Goal: Task Accomplishment & Management: Use online tool/utility

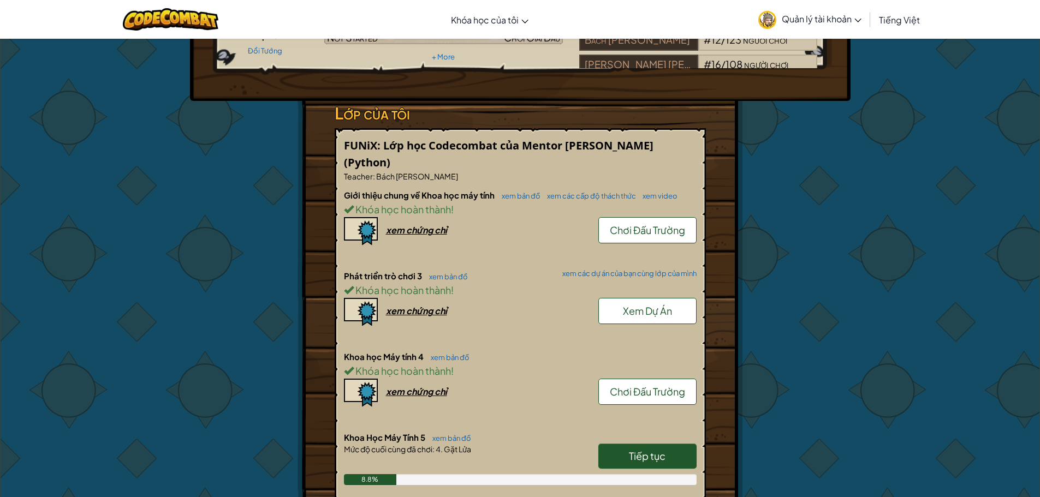
scroll to position [109, 0]
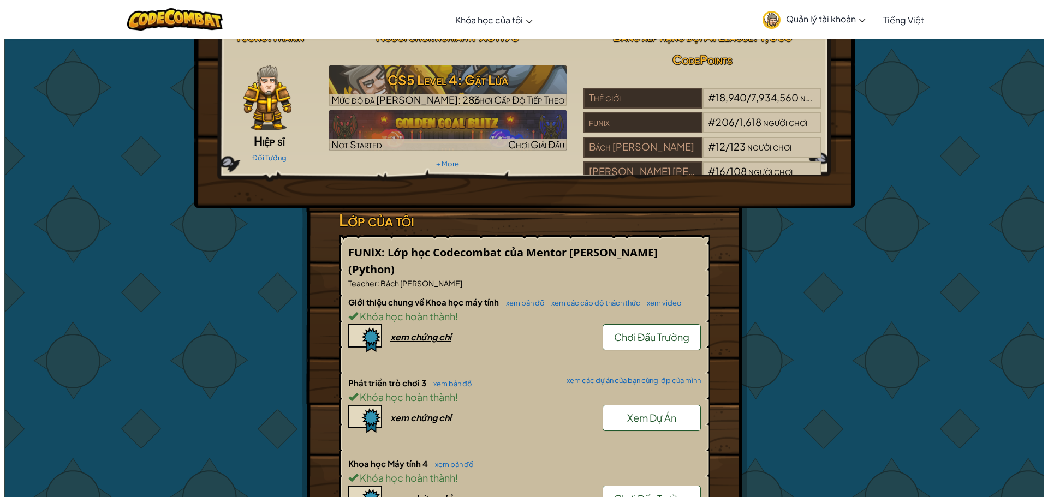
scroll to position [0, 0]
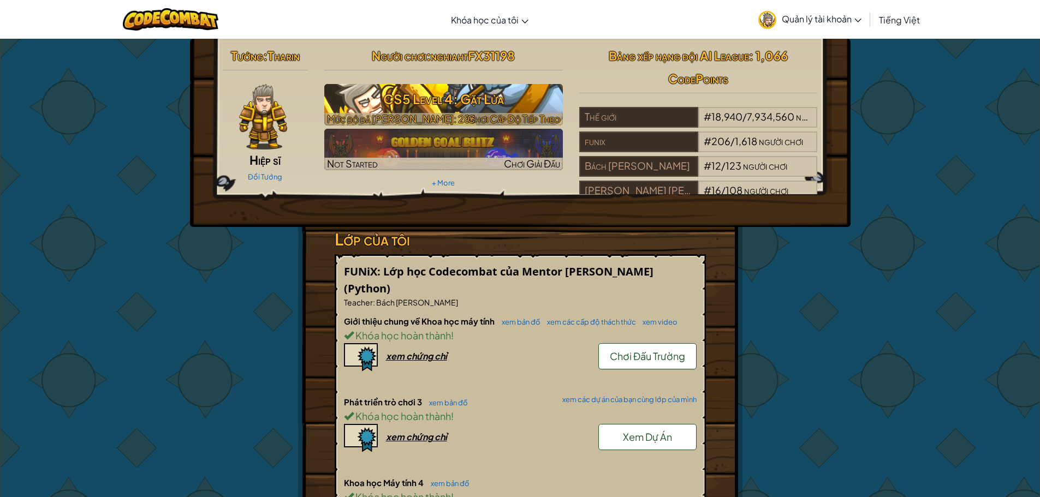
click at [427, 92] on h3 "CS5 Level 4: Gặt Lửa" at bounding box center [443, 99] width 239 height 25
select select "vi"
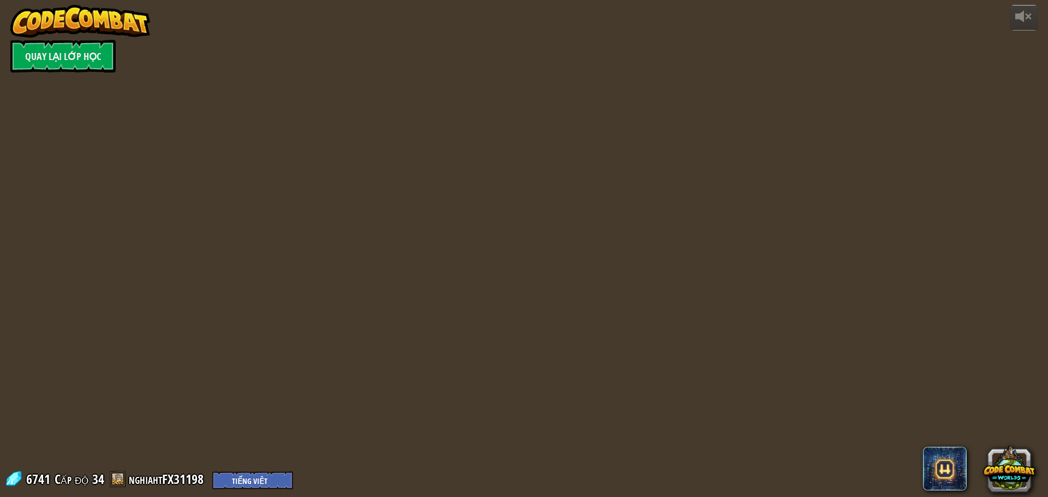
select select "vi"
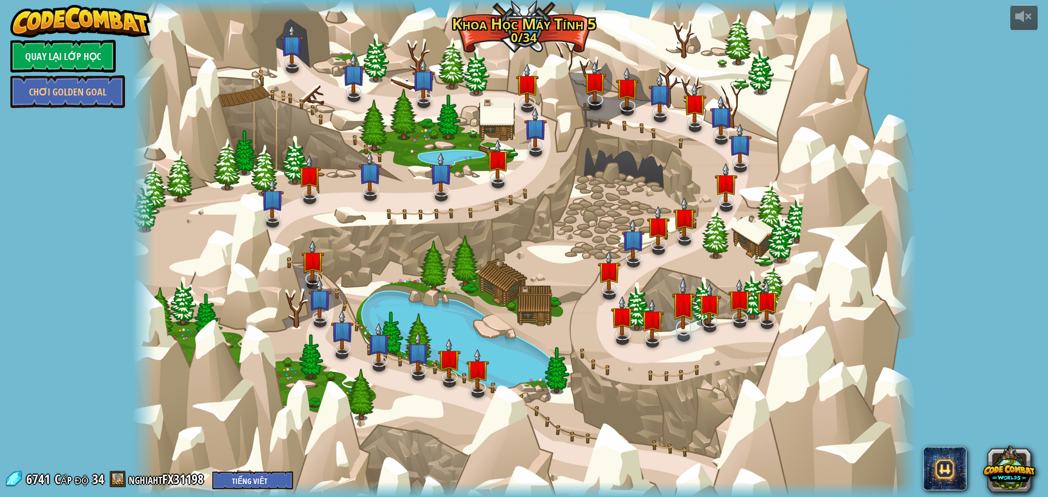
select select "vi"
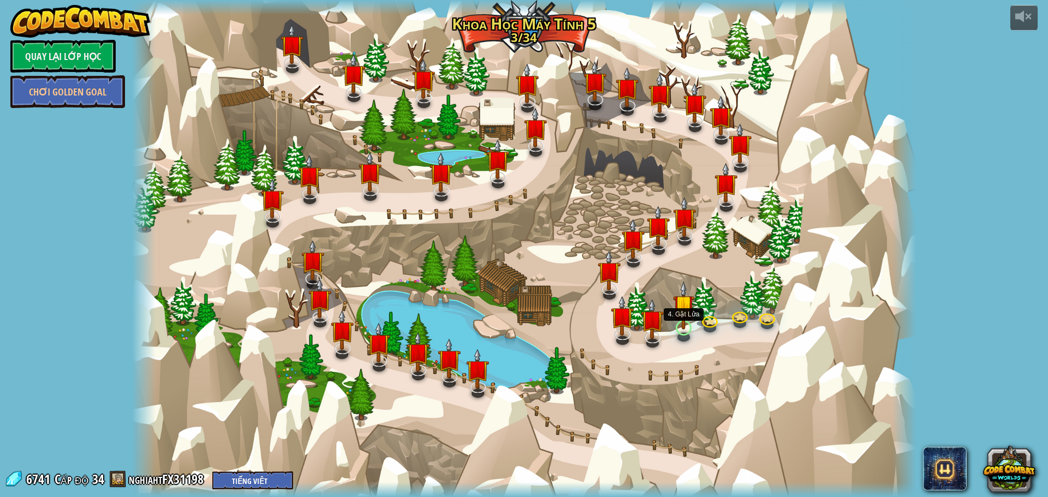
click at [682, 324] on img at bounding box center [683, 305] width 21 height 49
select select "vi"
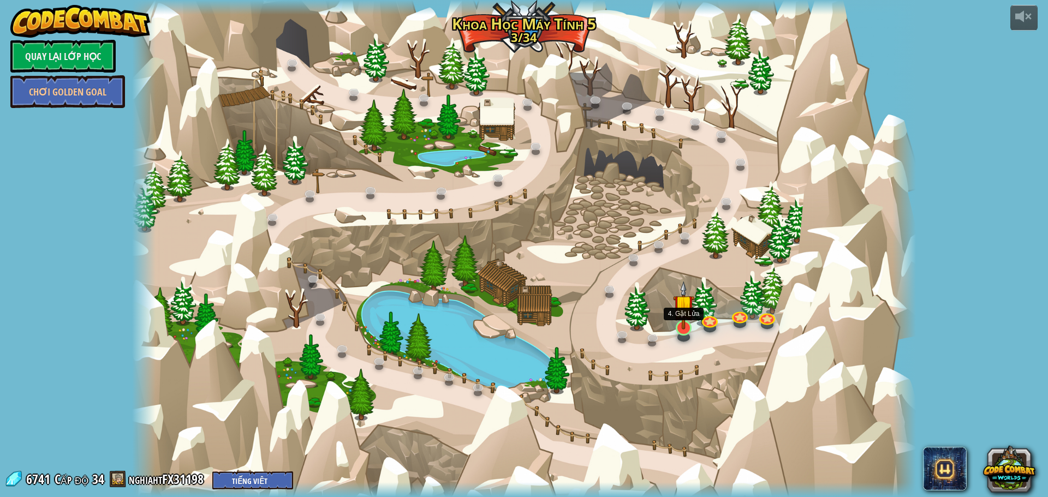
click at [680, 324] on img at bounding box center [683, 305] width 21 height 49
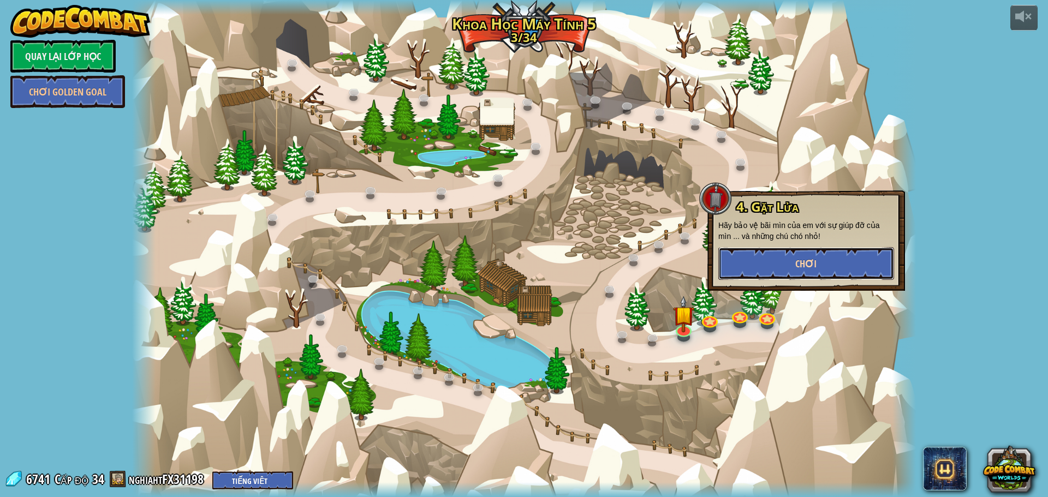
click at [757, 264] on button "Chơi" at bounding box center [806, 263] width 176 height 33
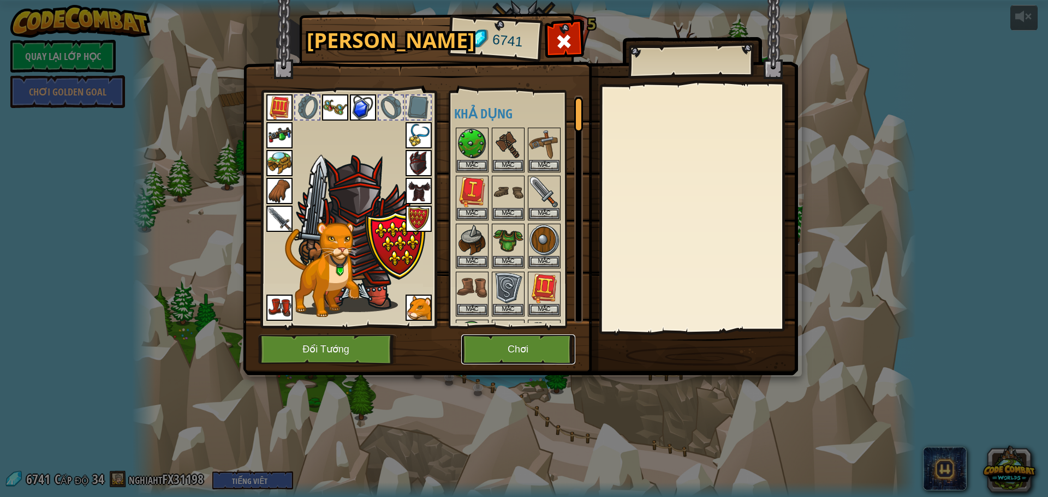
click at [510, 348] on button "Chơi" at bounding box center [518, 350] width 114 height 30
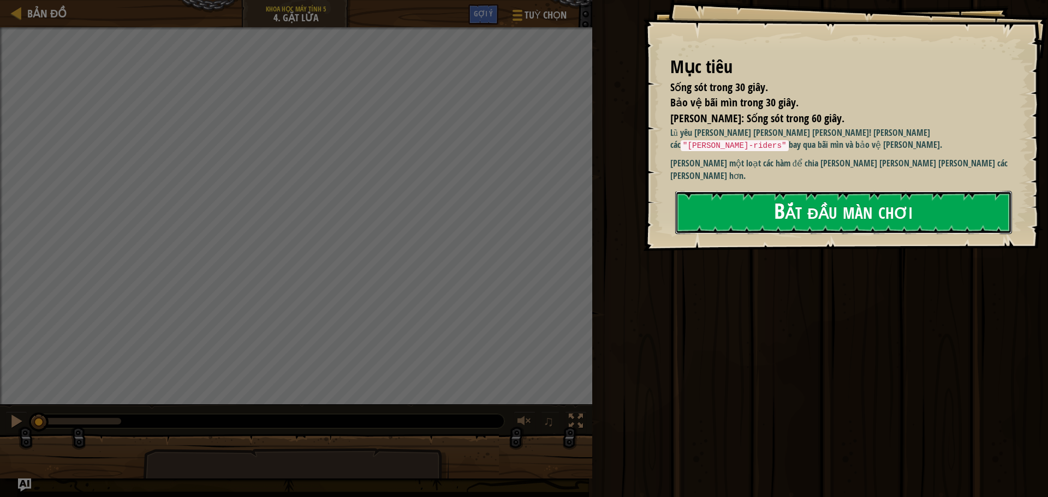
click at [767, 210] on button "Bắt đầu màn chơi" at bounding box center [843, 212] width 337 height 43
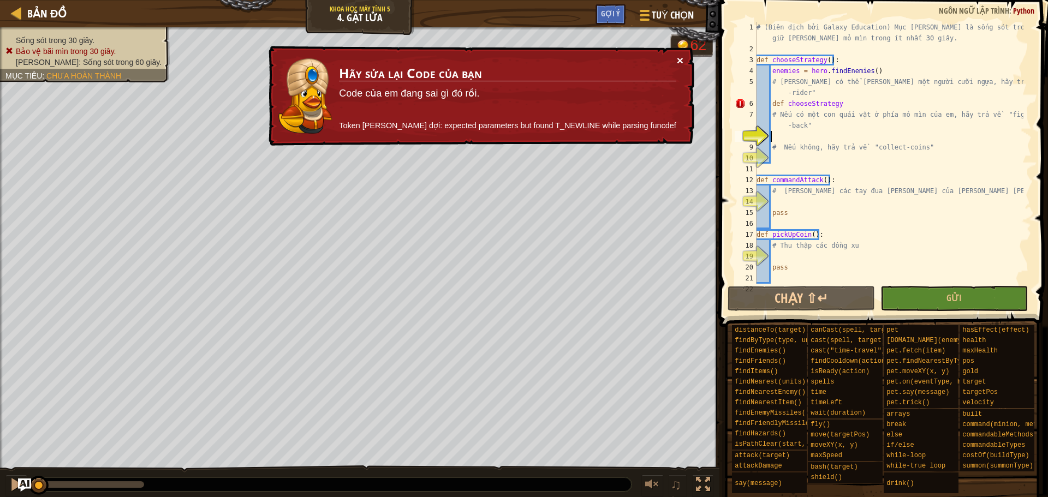
click at [678, 56] on button "×" at bounding box center [680, 60] width 7 height 11
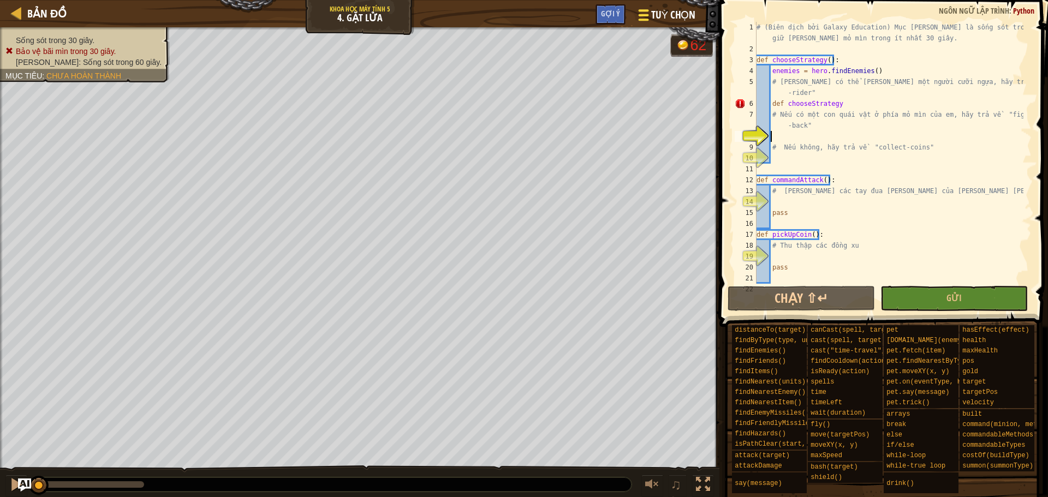
click at [659, 18] on span "Tuỳ chọn" at bounding box center [673, 15] width 44 height 15
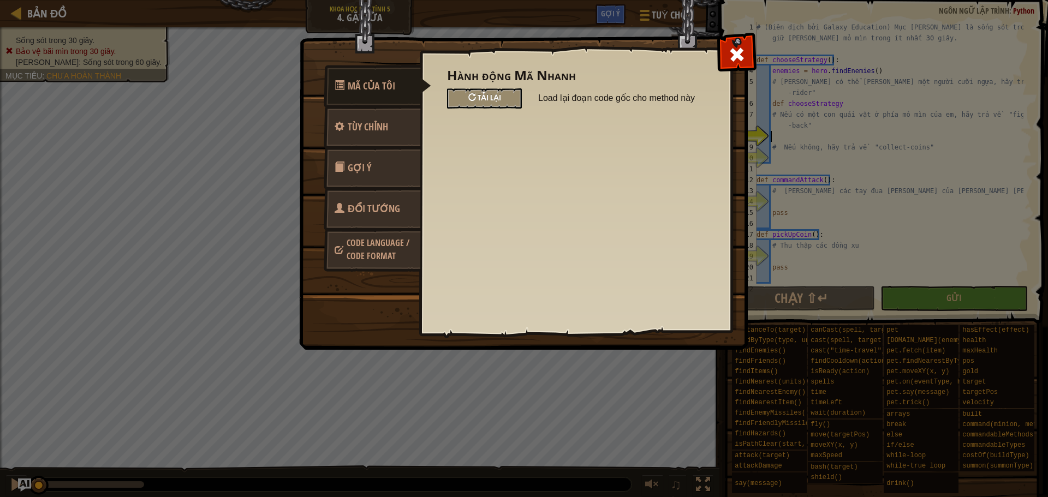
click at [458, 102] on div "Tải lại" at bounding box center [484, 98] width 75 height 20
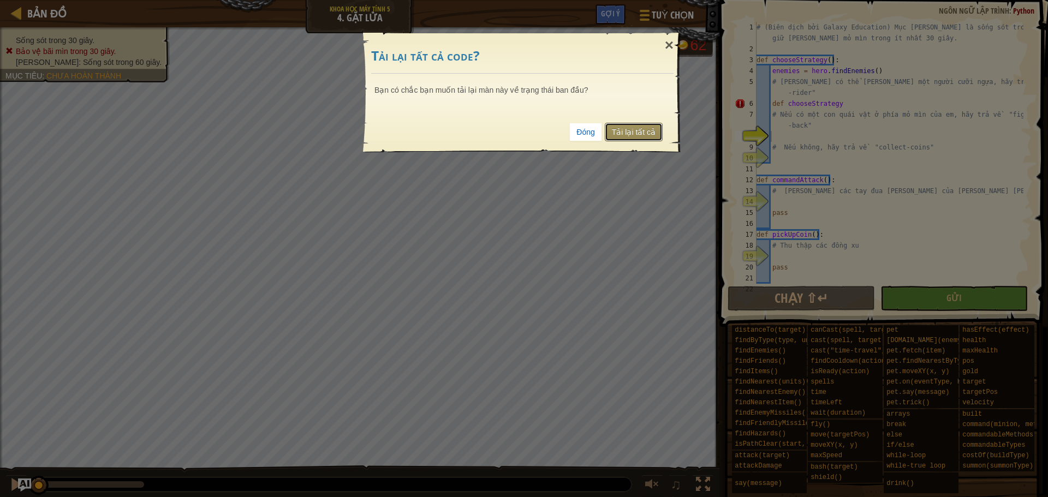
click at [630, 131] on link "Tải lại tất cả" at bounding box center [634, 132] width 58 height 19
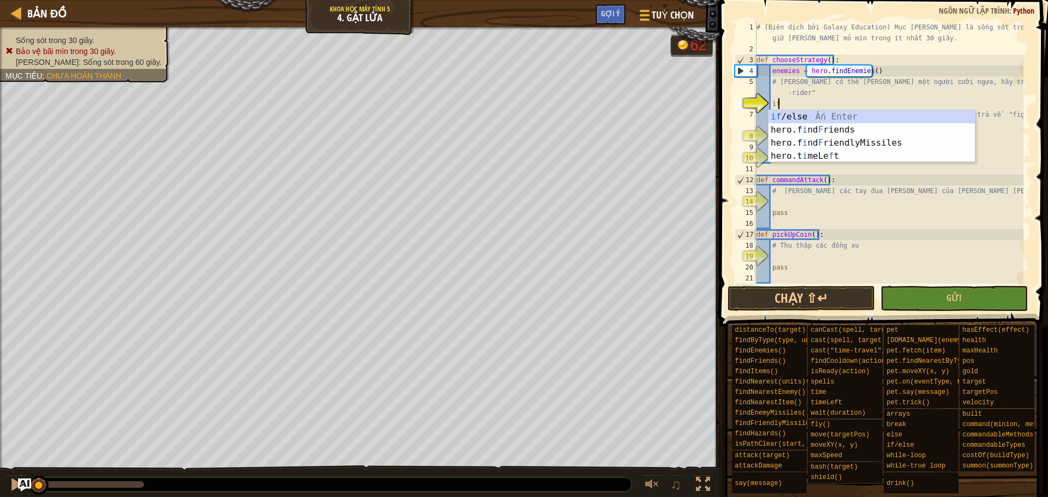
scroll to position [5, 1]
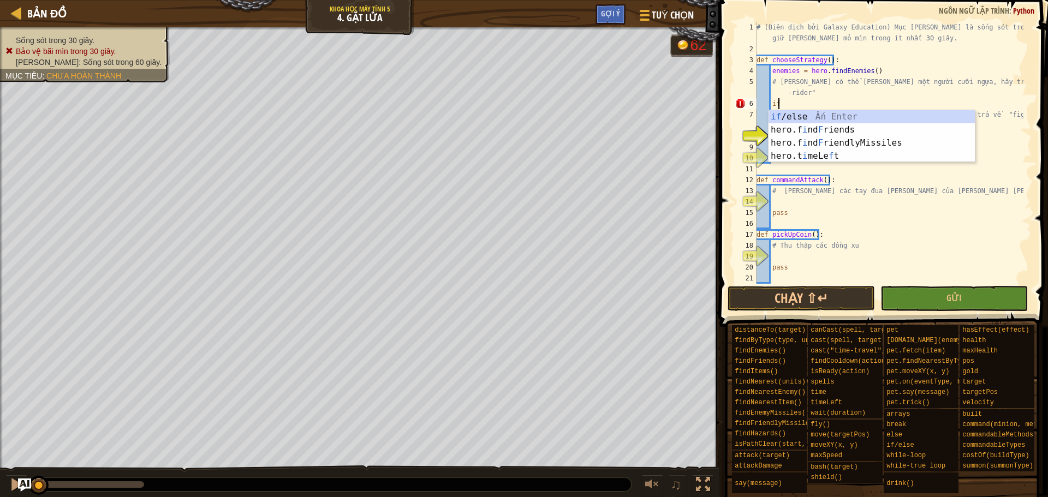
type textarea "i"
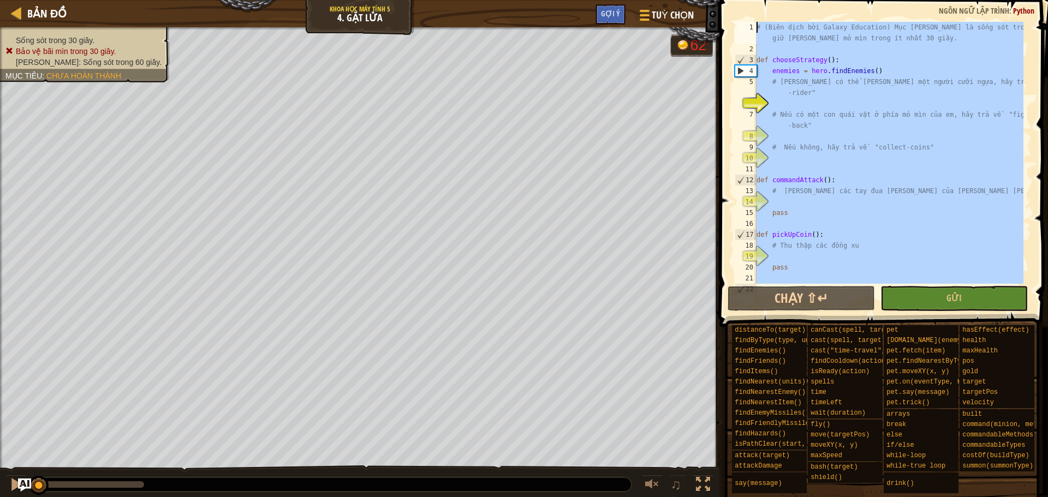
scroll to position [0, 0]
drag, startPoint x: 802, startPoint y: 278, endPoint x: 734, endPoint y: 25, distance: 262.3
click at [734, 25] on div "1 2 3 4 5 6 7 8 9 10 11 12 13 14 15 16 17 18 19 20 21 22 # (Biên dịch bởi Galax…" at bounding box center [882, 153] width 299 height 262
paste textarea "pickUpCoin()"
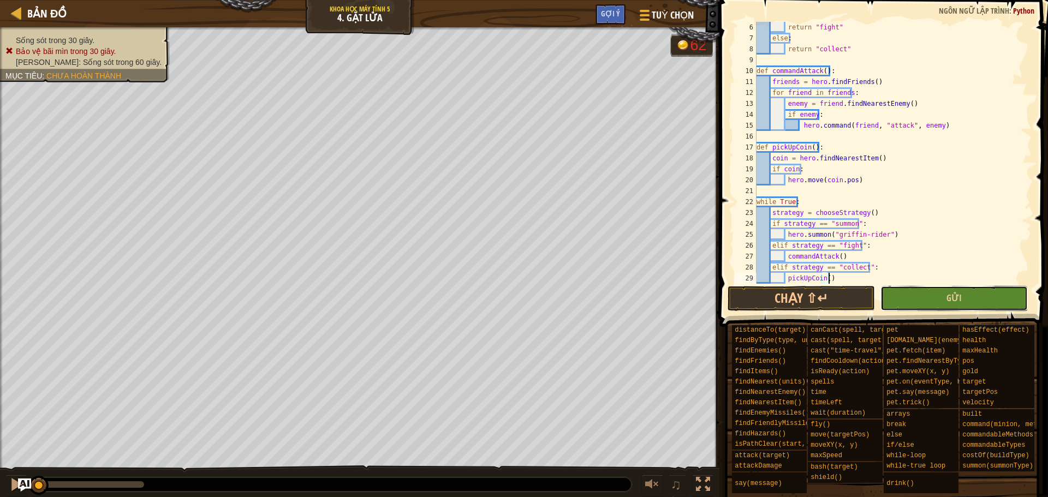
click at [968, 308] on button "Gửi" at bounding box center [954, 298] width 147 height 25
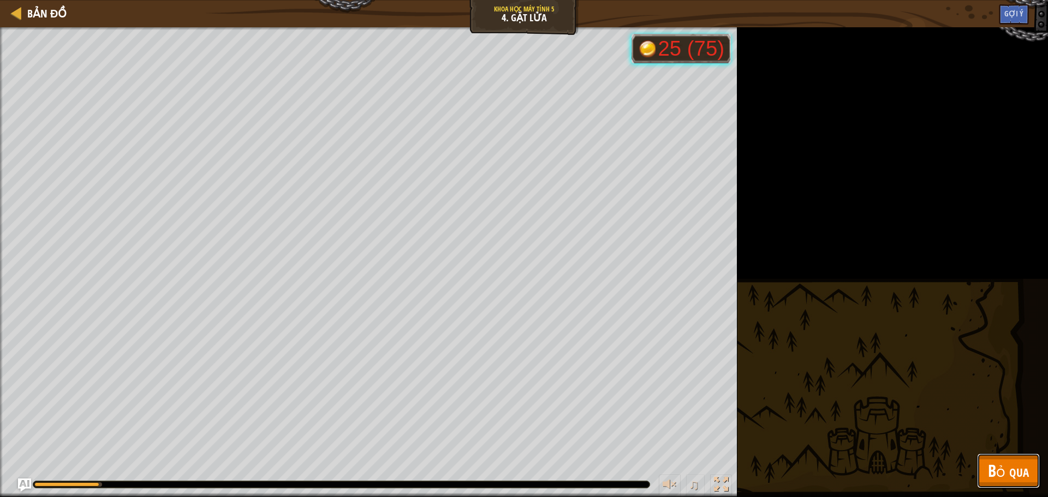
click at [1001, 473] on span "Bỏ qua" at bounding box center [1008, 471] width 41 height 22
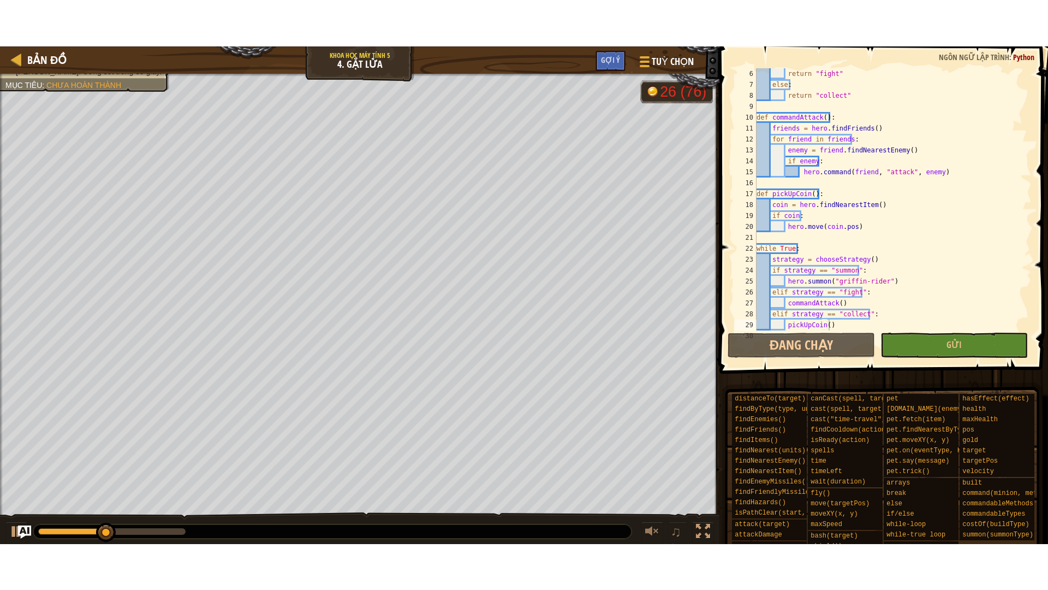
scroll to position [44, 0]
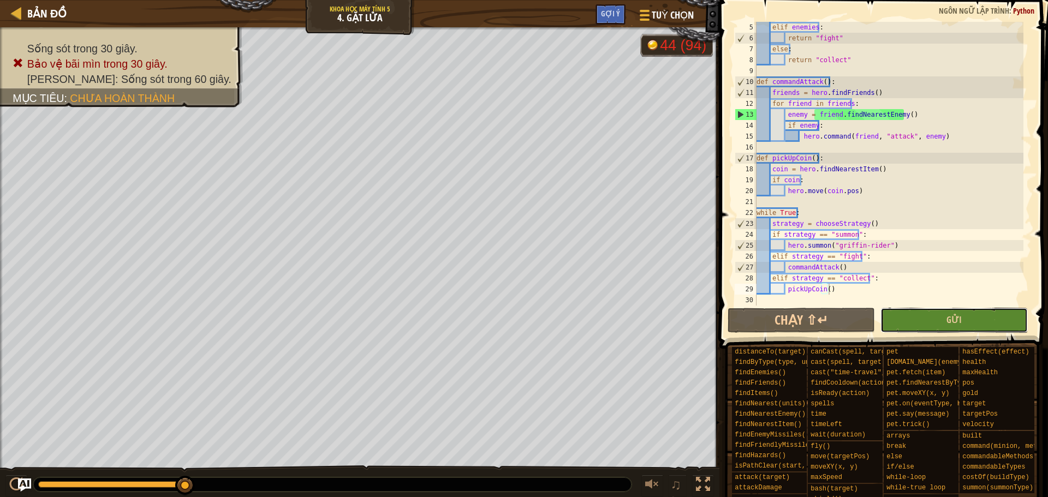
click at [914, 331] on button "Gửi" at bounding box center [954, 320] width 147 height 25
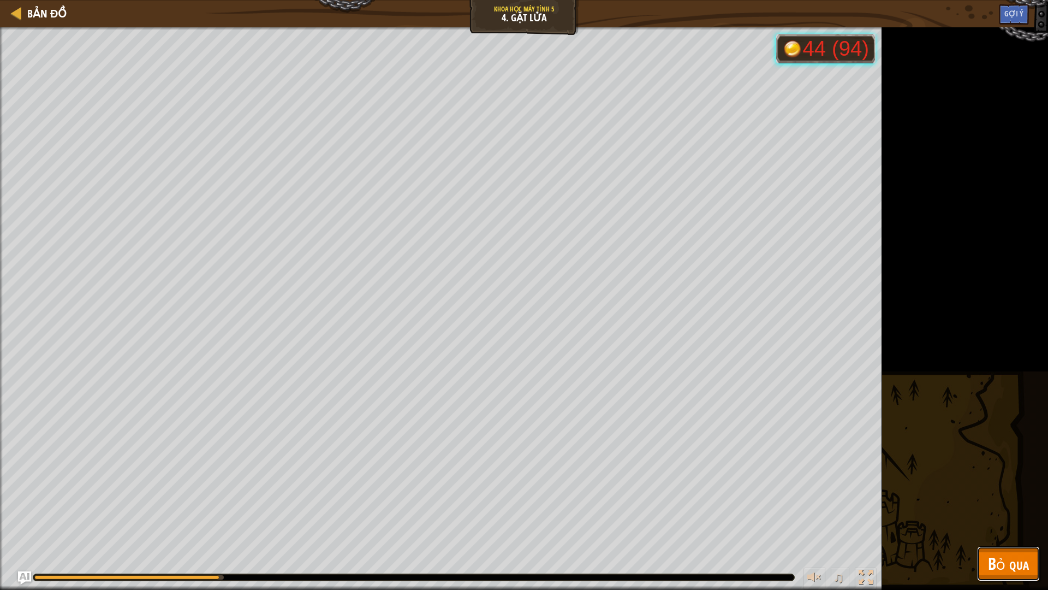
click at [994, 497] on button "Bỏ qua" at bounding box center [1008, 563] width 63 height 35
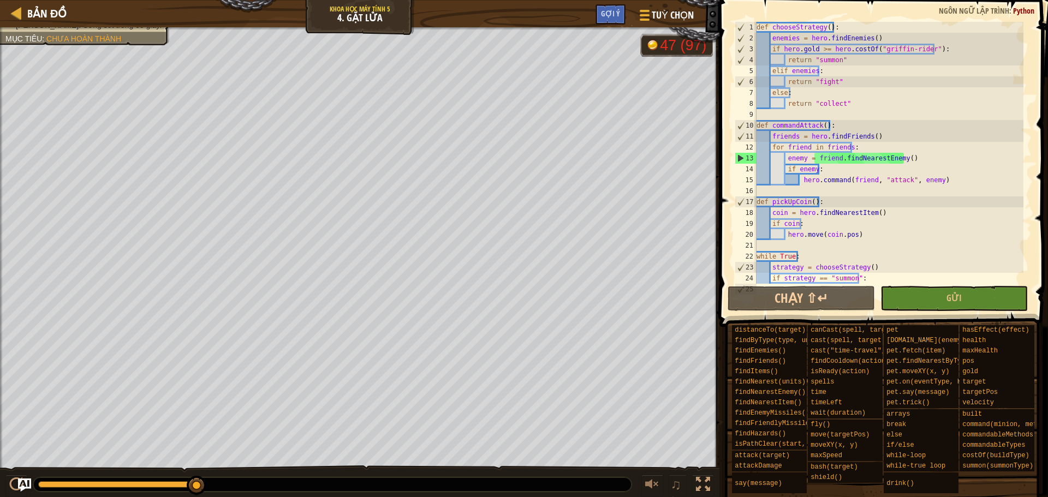
scroll to position [0, 0]
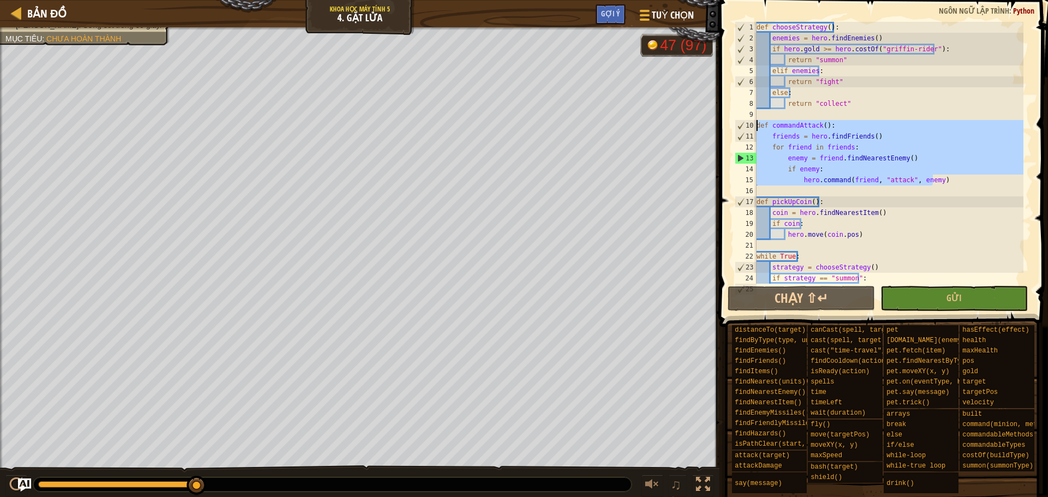
drag, startPoint x: 941, startPoint y: 177, endPoint x: 744, endPoint y: 127, distance: 203.4
click at [744, 127] on div "pickUpCoin() 1 2 3 4 5 6 7 8 9 10 11 12 13 14 15 16 17 18 19 20 21 22 23 24 25 …" at bounding box center [882, 153] width 299 height 262
paste textarea "hero.command(friend, "attack", enemy"
type textarea "hero.command(friend, "attack", enemy)"
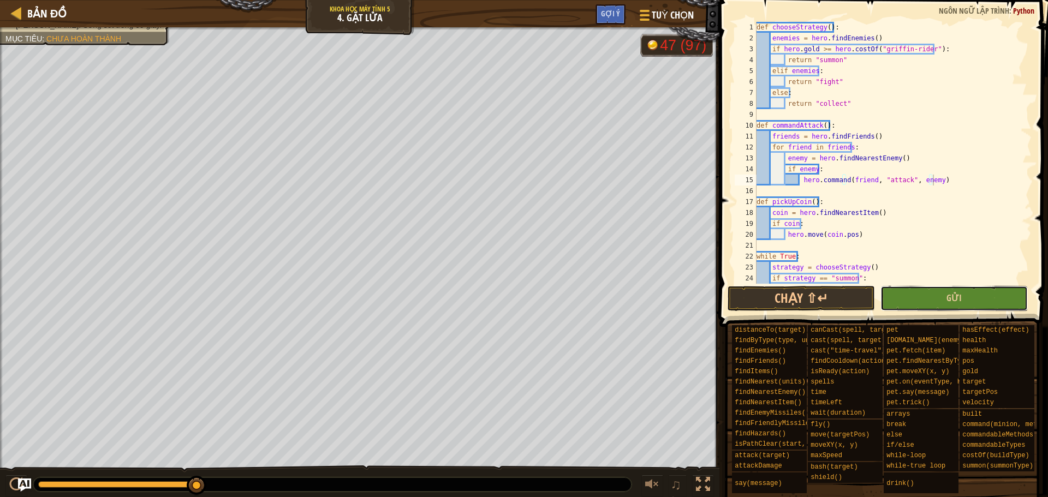
click at [918, 304] on button "Gửi" at bounding box center [954, 298] width 147 height 25
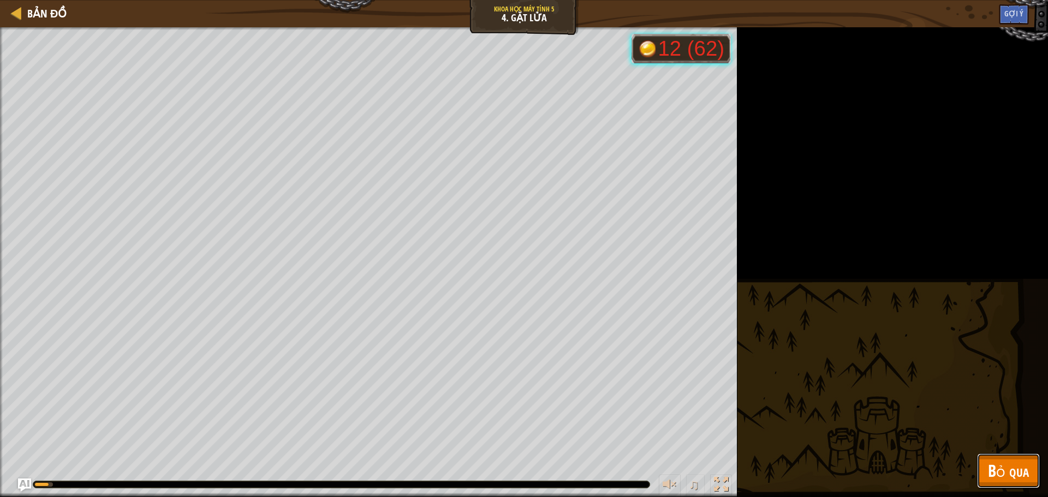
click at [999, 466] on span "Bỏ qua" at bounding box center [1008, 471] width 41 height 22
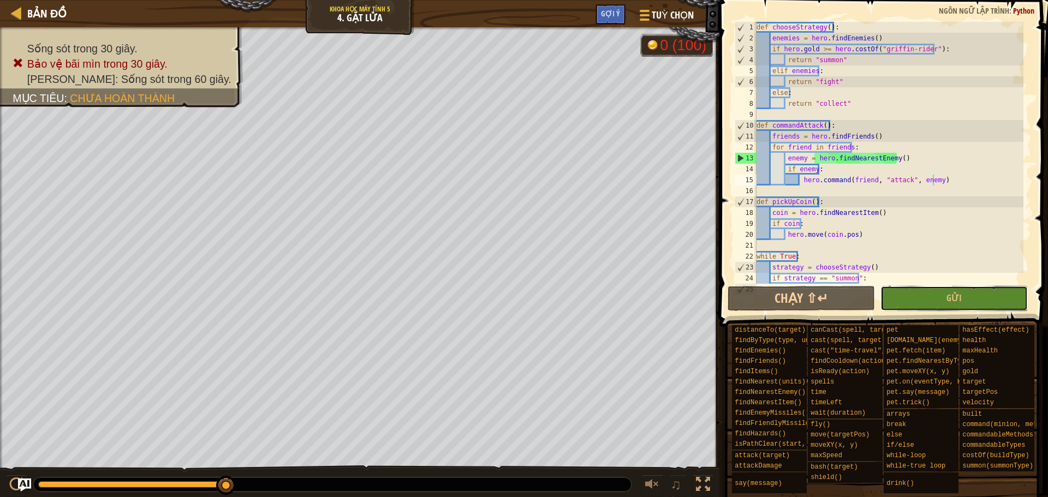
drag, startPoint x: 892, startPoint y: 292, endPoint x: 908, endPoint y: 2, distance: 290.4
click at [902, 177] on div "hero.command(friend, "attack", enemy) 1 2 3 4 5 6 7 8 9 10 11 12 13 14 15 16 17…" at bounding box center [882, 184] width 332 height 359
